Goal: Task Accomplishment & Management: Use online tool/utility

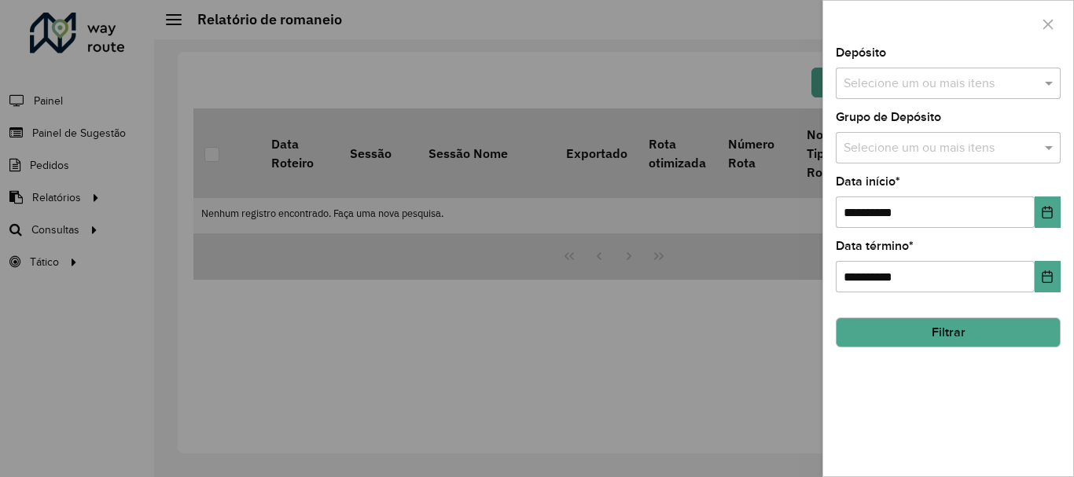
click at [947, 86] on input "text" at bounding box center [940, 84] width 201 height 19
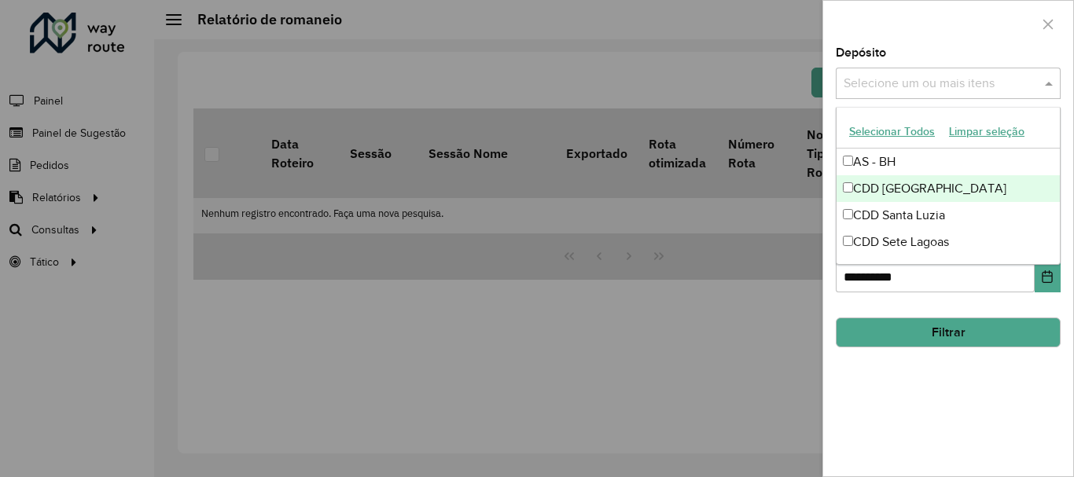
click at [927, 184] on div "CDD [GEOGRAPHIC_DATA]" at bounding box center [948, 188] width 223 height 27
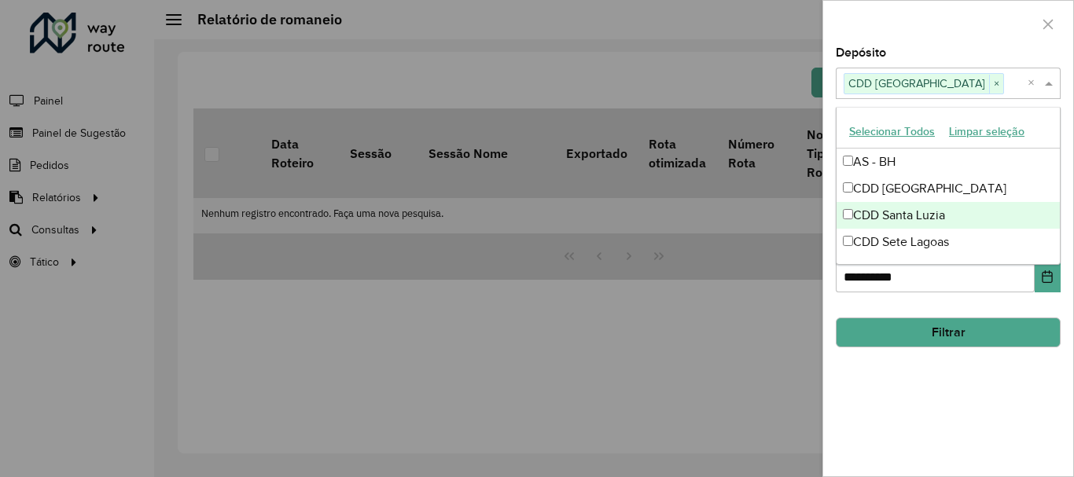
click at [948, 344] on button "Filtrar" at bounding box center [948, 333] width 225 height 30
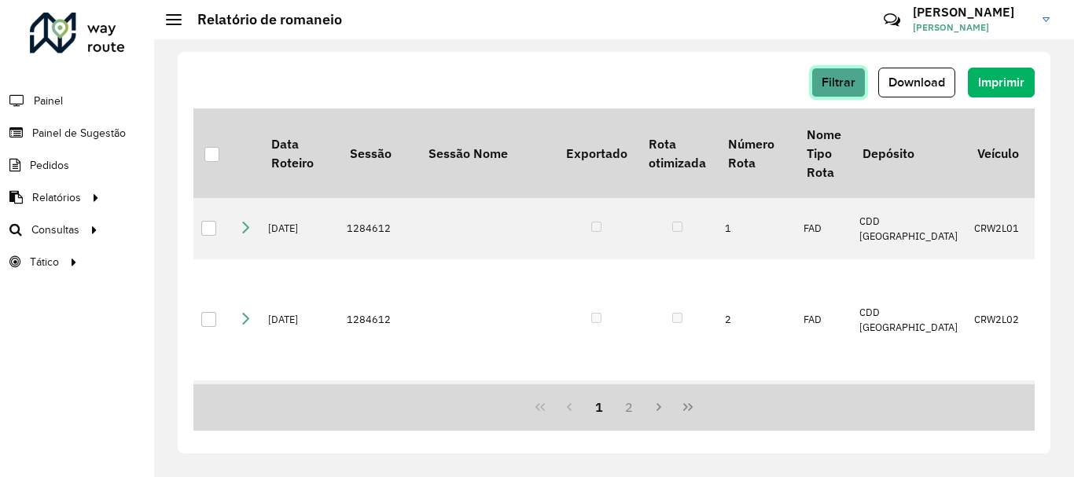
click at [824, 83] on span "Filtrar" at bounding box center [839, 81] width 34 height 13
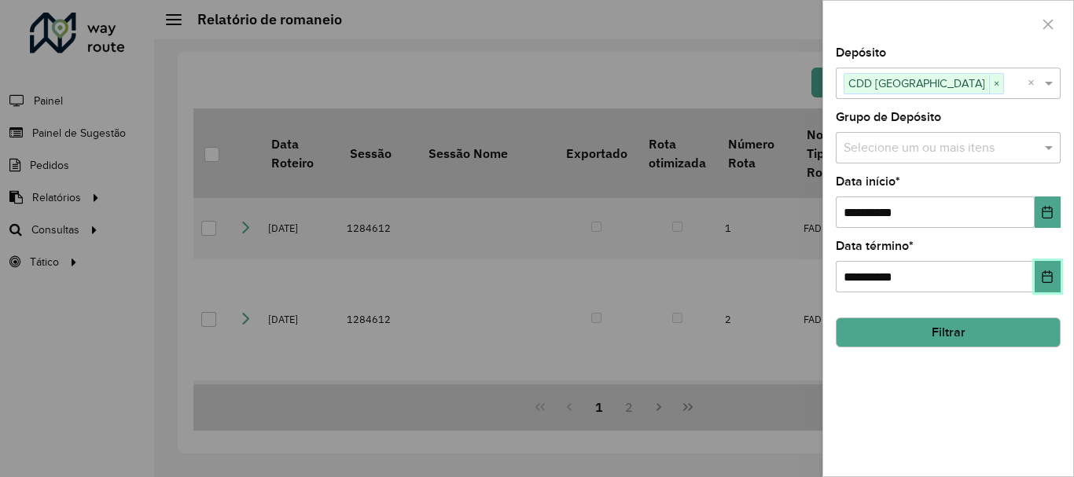
click at [1040, 280] on button "Choose Date" at bounding box center [1048, 276] width 26 height 31
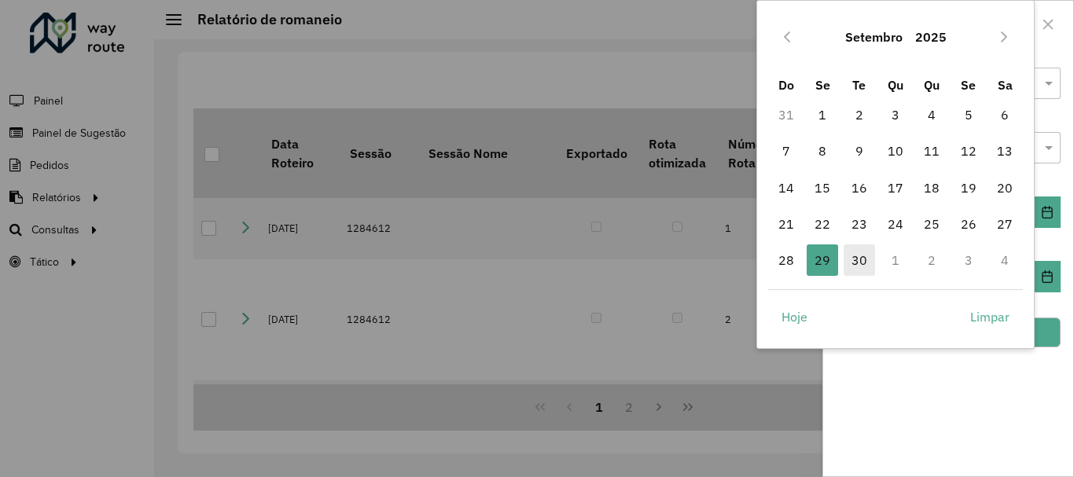
click at [872, 258] on span "30" at bounding box center [859, 260] width 31 height 31
type input "**********"
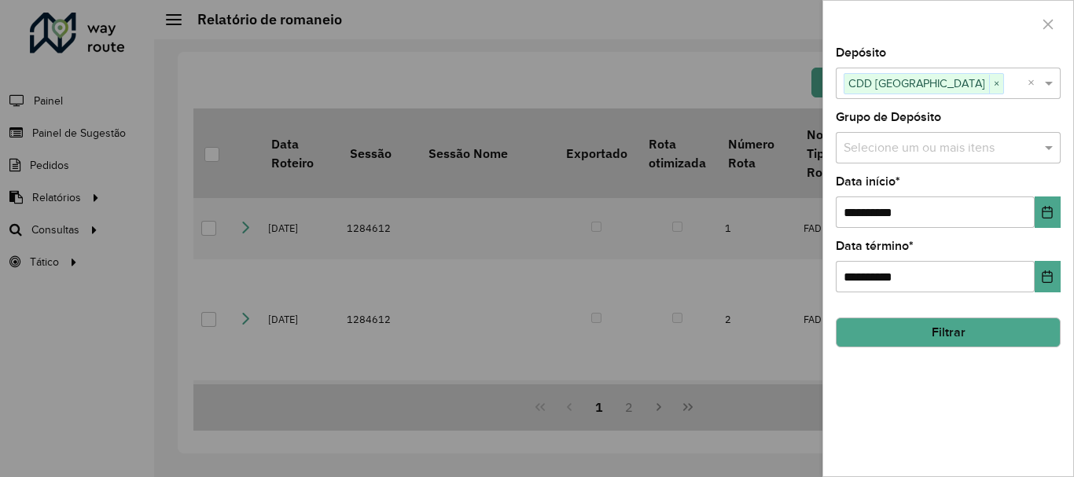
click at [864, 260] on div "**********" at bounding box center [948, 267] width 225 height 52
click at [1049, 211] on icon "Choose Date" at bounding box center [1047, 212] width 13 height 13
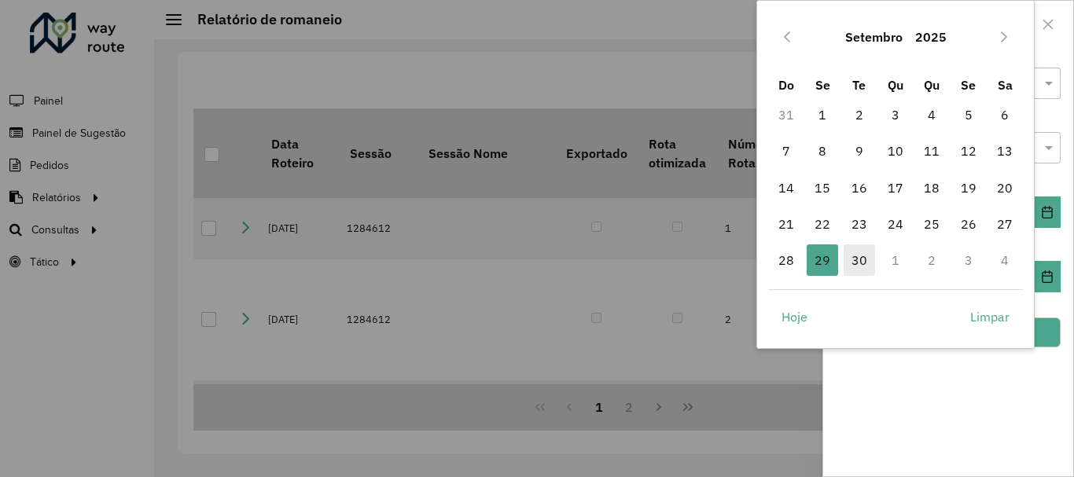
click at [860, 255] on span "30" at bounding box center [859, 260] width 31 height 31
type input "**********"
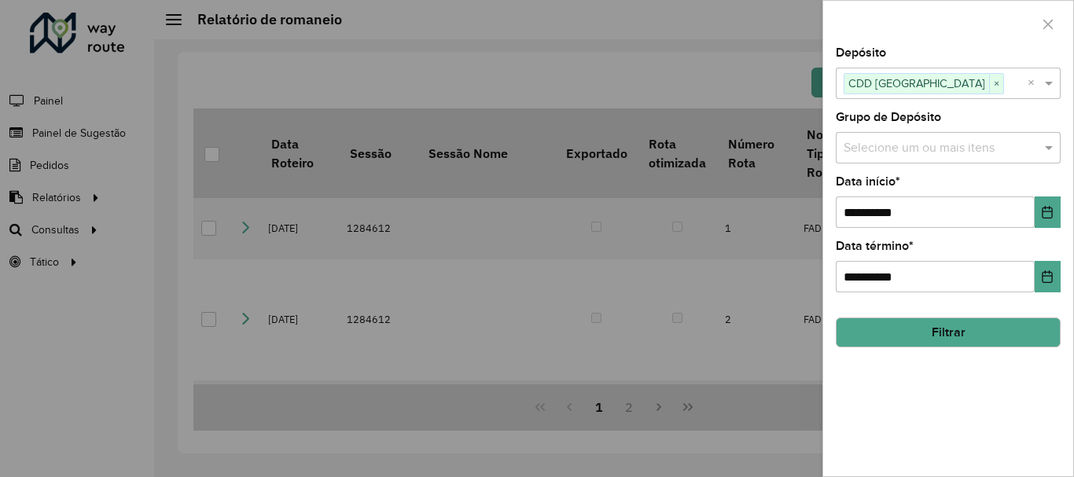
click at [1046, 336] on button "Filtrar" at bounding box center [948, 333] width 225 height 30
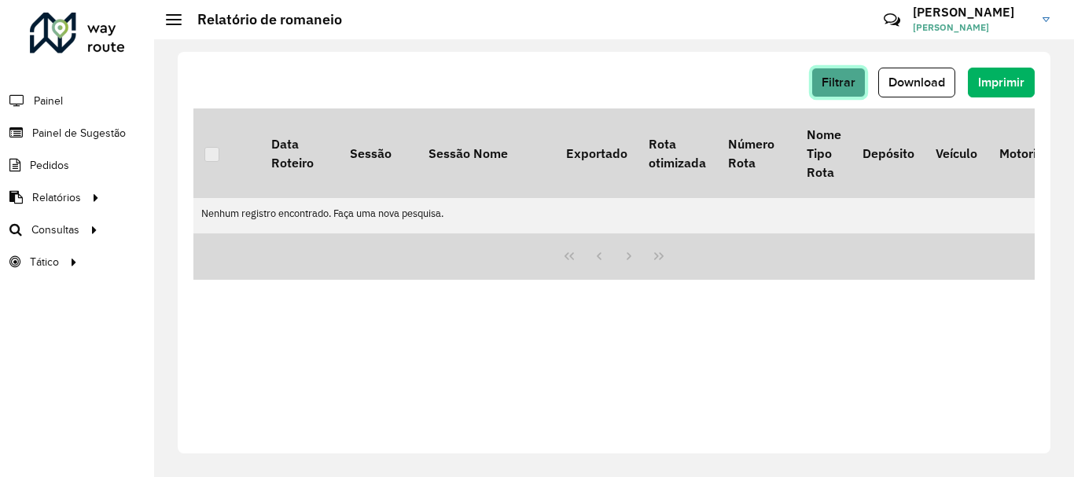
click at [849, 83] on span "Filtrar" at bounding box center [839, 81] width 34 height 13
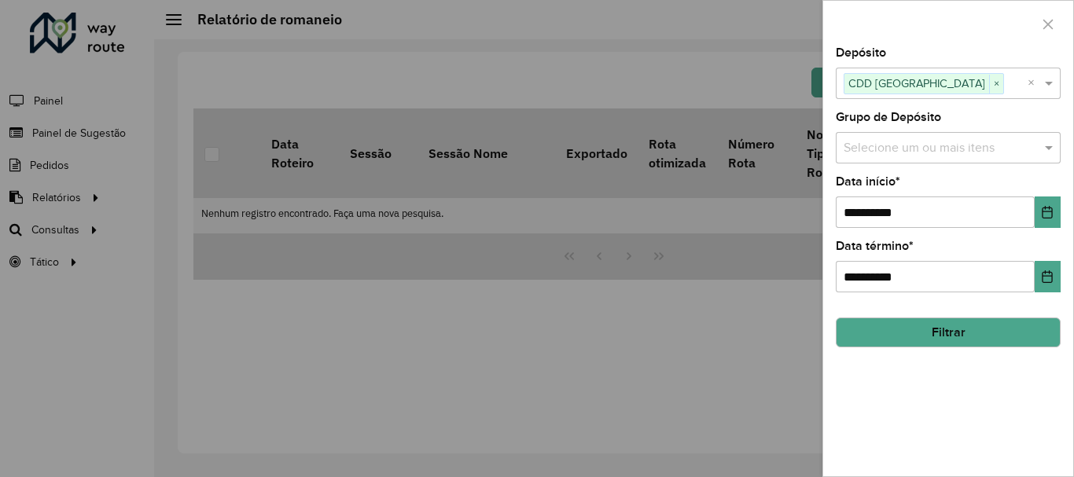
click at [797, 360] on div at bounding box center [537, 238] width 1074 height 477
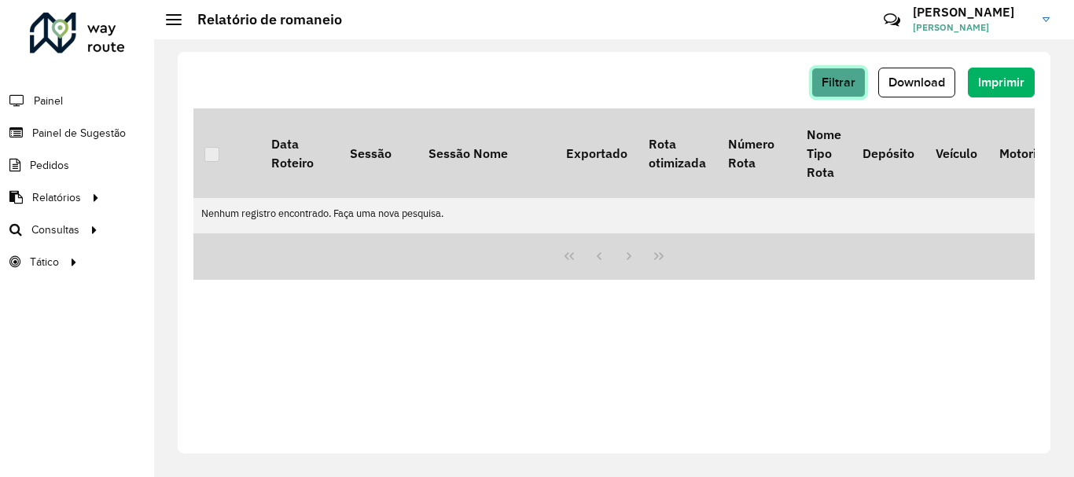
click at [835, 83] on span "Filtrar" at bounding box center [839, 81] width 34 height 13
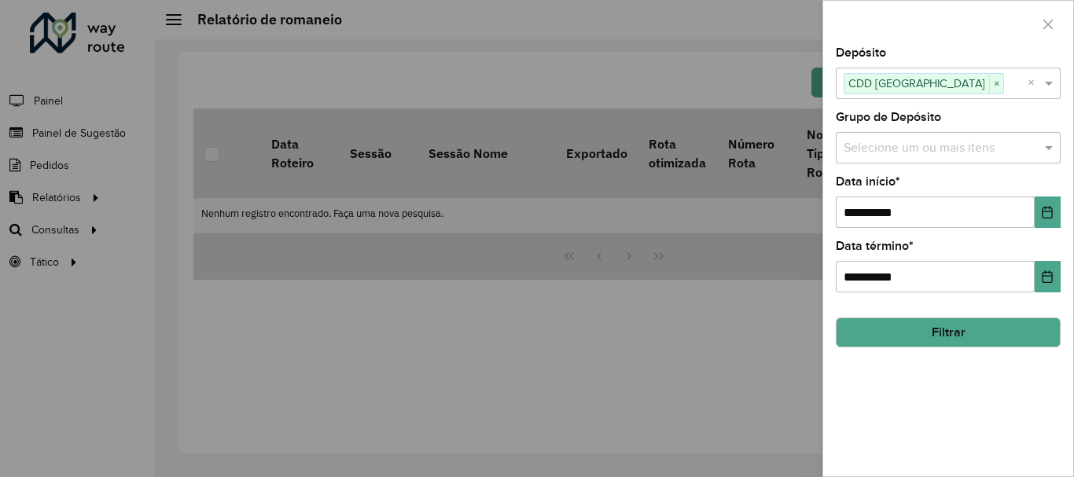
click at [878, 326] on button "Filtrar" at bounding box center [948, 333] width 225 height 30
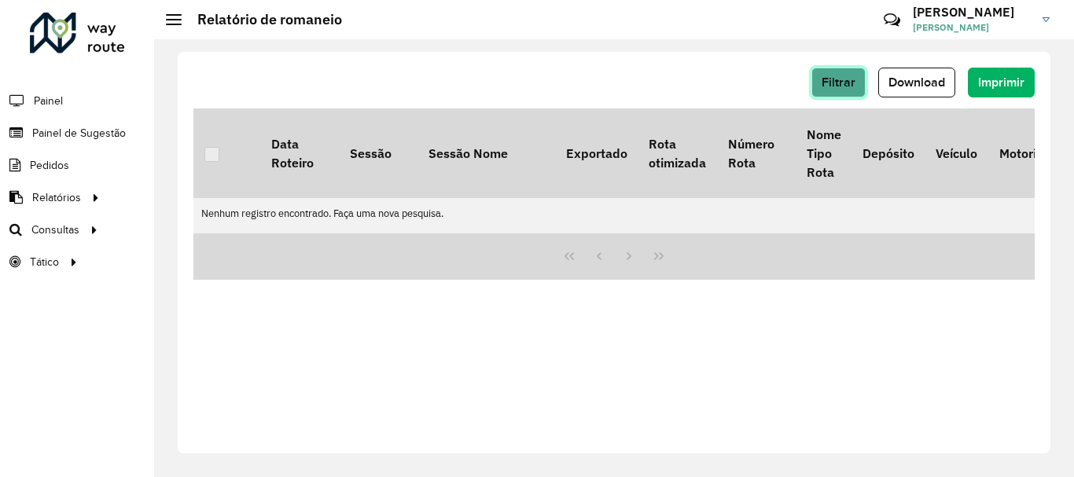
click at [845, 83] on span "Filtrar" at bounding box center [839, 81] width 34 height 13
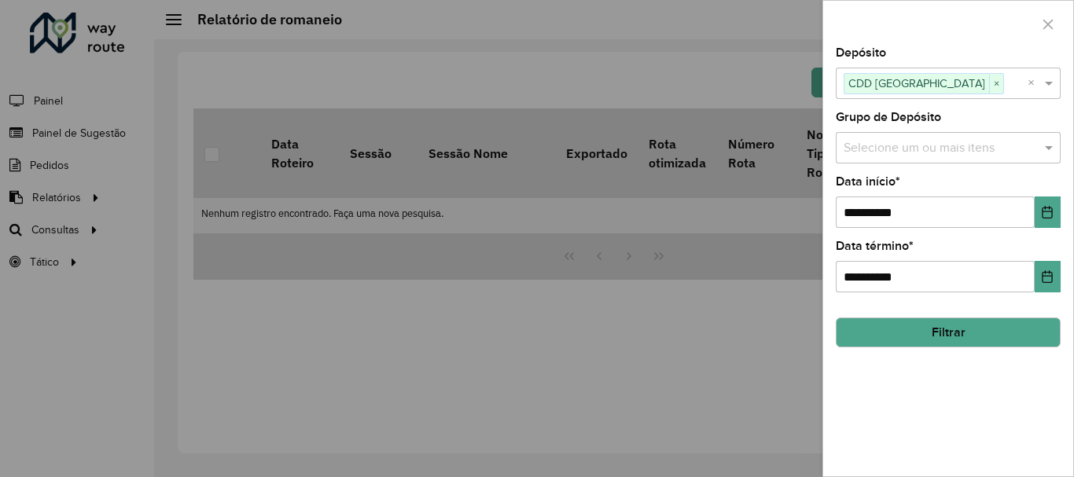
click at [897, 330] on button "Filtrar" at bounding box center [948, 333] width 225 height 30
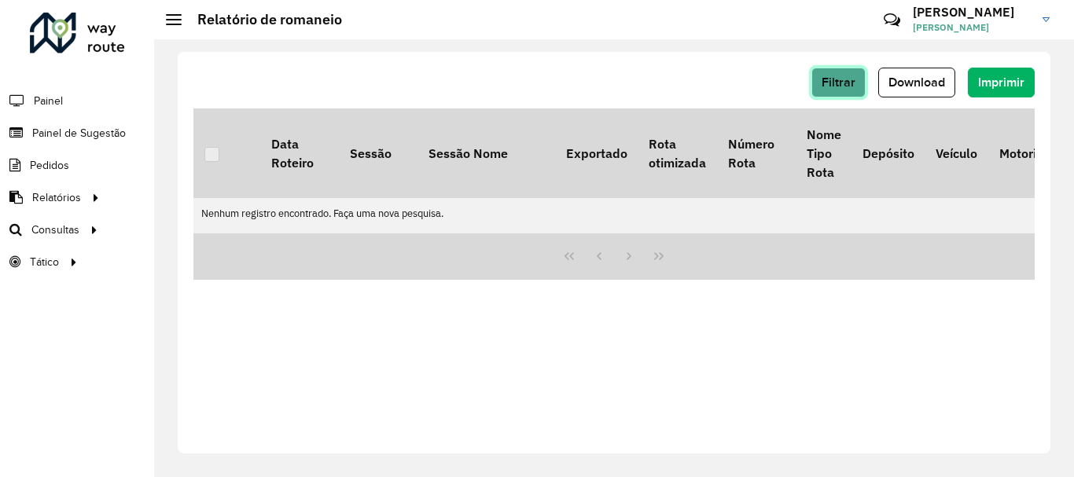
click at [837, 72] on button "Filtrar" at bounding box center [839, 83] width 54 height 30
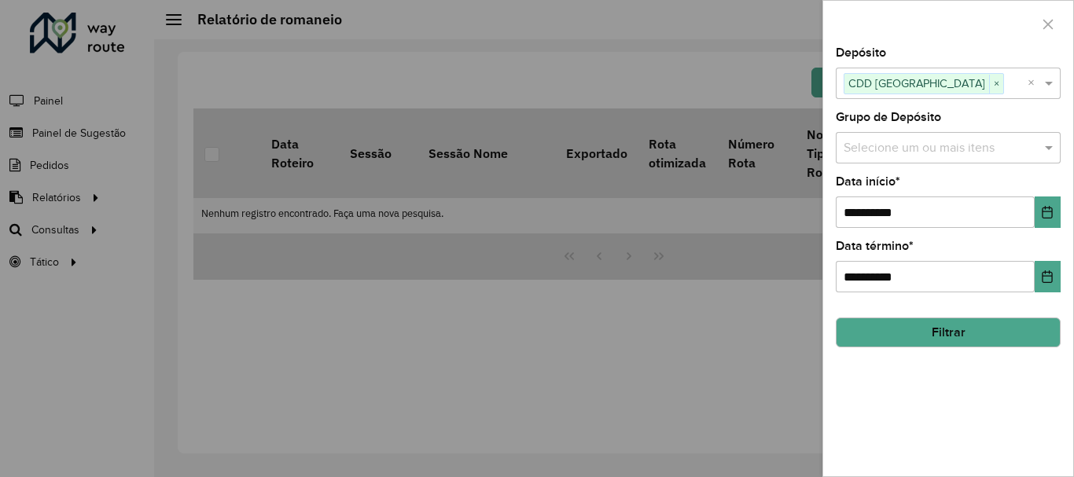
click at [897, 334] on button "Filtrar" at bounding box center [948, 333] width 225 height 30
